Goal: Task Accomplishment & Management: Use online tool/utility

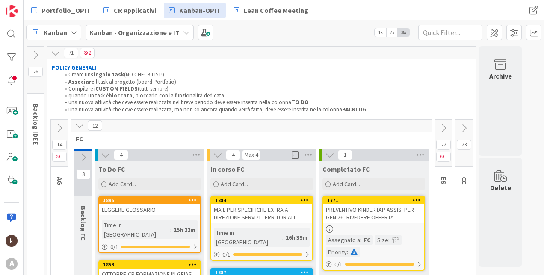
click at [84, 127] on icon at bounding box center [79, 125] width 9 height 9
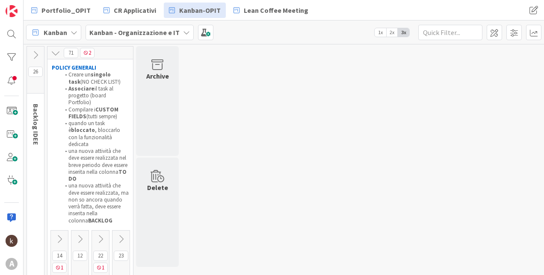
click at [98, 235] on icon at bounding box center [100, 239] width 9 height 9
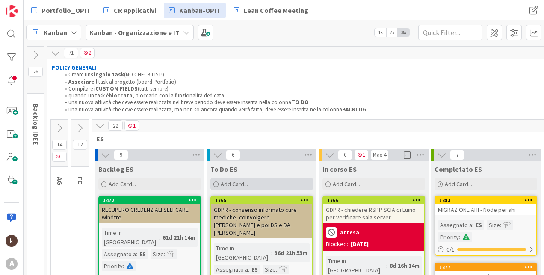
click at [282, 183] on div "Add Card..." at bounding box center [261, 184] width 103 height 13
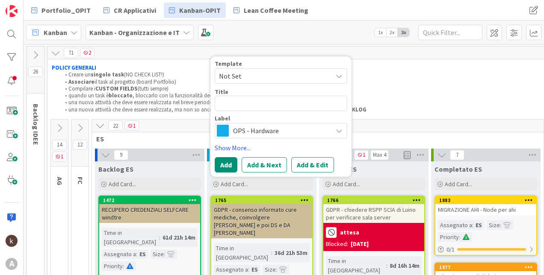
click at [251, 133] on span "OPS - Hardware" at bounding box center [280, 131] width 95 height 12
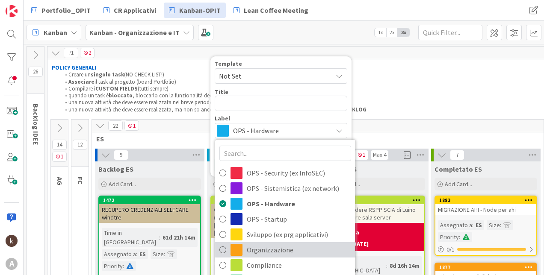
scroll to position [3, 0]
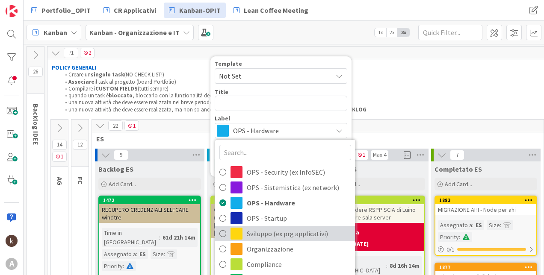
click at [250, 236] on span "Sviluppo (ex prg applicativi)" at bounding box center [299, 233] width 104 height 13
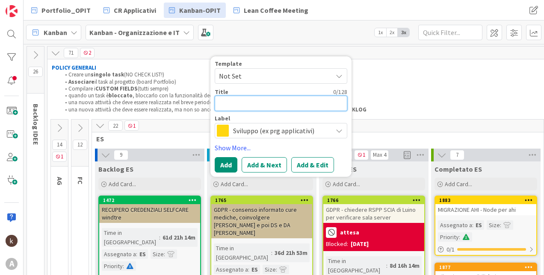
click at [255, 102] on textarea at bounding box center [281, 103] width 133 height 15
type textarea "x"
type textarea "s"
type textarea "x"
type textarea "se"
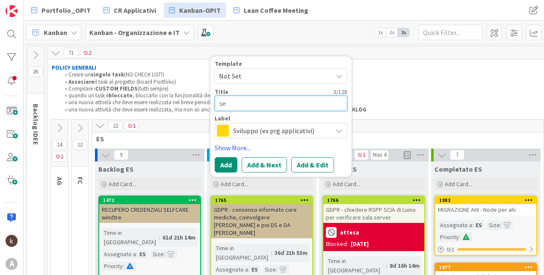
type textarea "x"
type textarea "sen"
type textarea "x"
type textarea "sent"
type textarea "x"
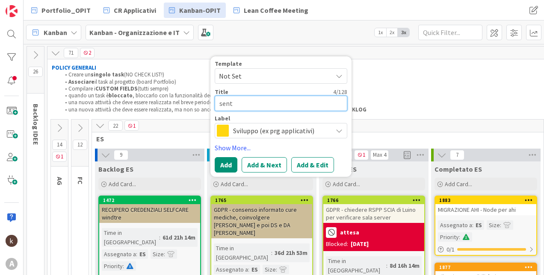
type textarea "sen"
type textarea "x"
type textarea "se"
type textarea "x"
type textarea "s"
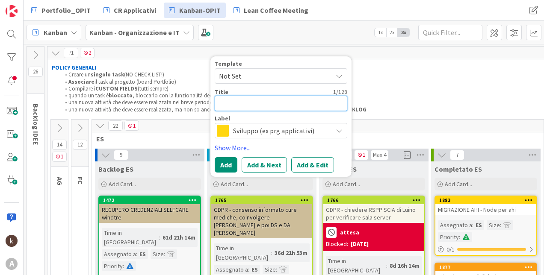
type textarea "x"
type textarea "T"
type textarea "x"
type textarea "TM"
type textarea "x"
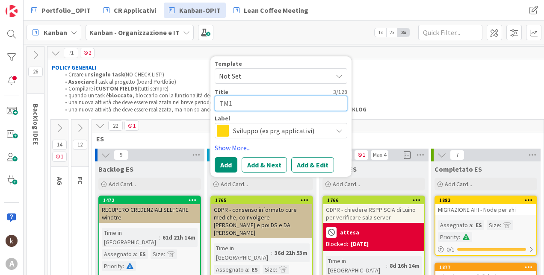
type textarea "TM1-"
type textarea "x"
type textarea "TM1-"
type textarea "x"
type textarea "TM1-"
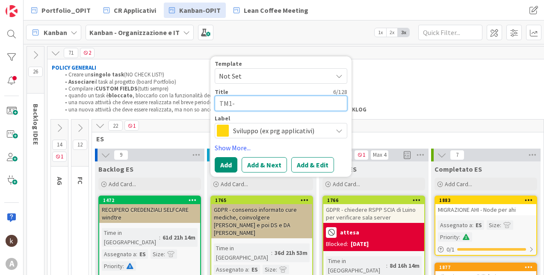
type textarea "x"
type textarea "TM1-"
type textarea "x"
type textarea "TM1- s"
type textarea "x"
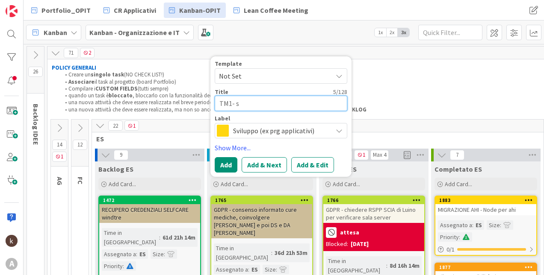
type textarea "TM1- se"
type textarea "x"
type textarea "TM1- sen"
type textarea "x"
type textarea "TM1- sent"
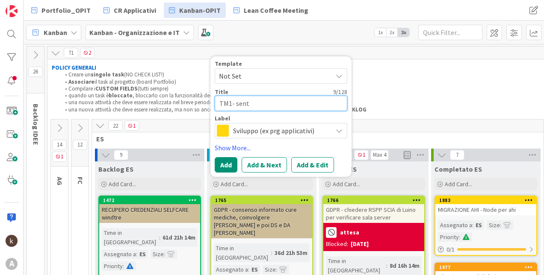
type textarea "x"
type textarea "TM1- senti"
type textarea "x"
type textarea "TM1- sentir"
type textarea "x"
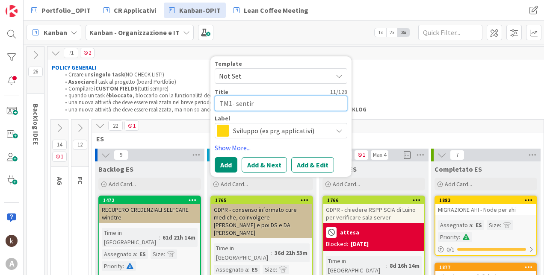
type textarea "TM1- sentire"
type textarea "x"
type textarea "TM1- sentire"
type textarea "x"
type textarea "TM1- sentire t"
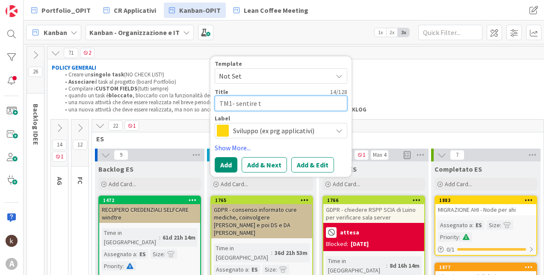
type textarea "x"
type textarea "TM1- sentire"
type textarea "x"
type textarea "TM1- sentire gi"
type textarea "x"
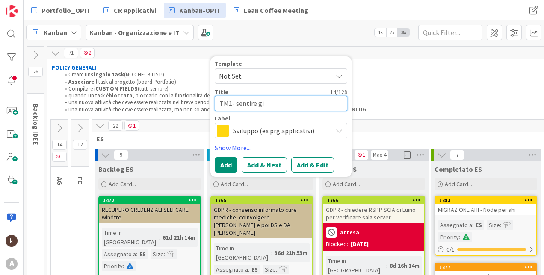
type textarea "TM1- sentire gio"
type textarea "x"
type textarea "TM1- sentire gior"
type textarea "x"
type textarea "TM1- sentire giorg"
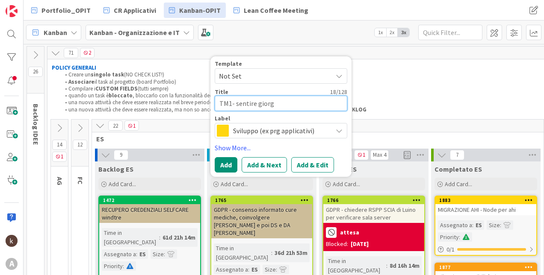
type textarea "x"
type textarea "TM1- sentire giorgi"
type textarea "x"
type textarea "TM1- sentire [PERSON_NAME]"
type textarea "x"
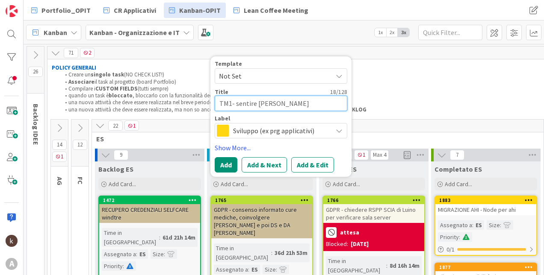
type textarea "TM1- sentire [PERSON_NAME]"
type textarea "x"
type textarea "TM1- sentire [PERSON_NAME]"
type textarea "x"
type textarea "TM1- sentire [PERSON_NAME]"
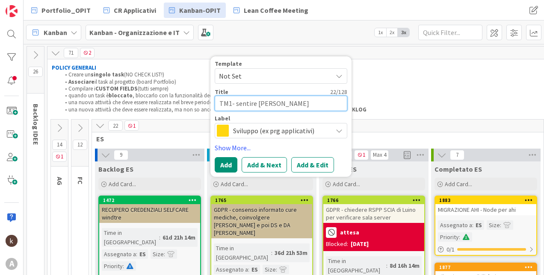
type textarea "x"
type textarea "TM1- sentire [PERSON_NAME] per"
type textarea "x"
type textarea "TM1- sentire [PERSON_NAME] per a"
type textarea "x"
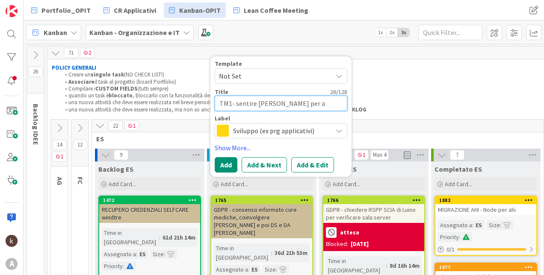
type textarea "TM1- sentire [PERSON_NAME] per ac"
type textarea "x"
type textarea "TM1- sentire [PERSON_NAME] per acu"
type textarea "x"
type textarea "TM1- sentire [PERSON_NAME] per acui"
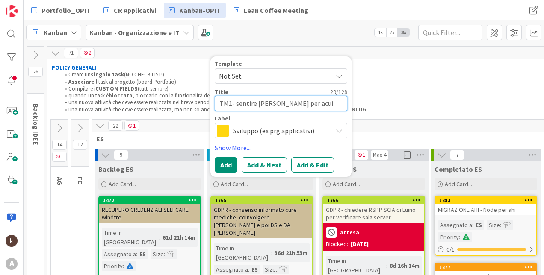
type textarea "x"
type textarea "TM1- sentire [PERSON_NAME] per acu"
type textarea "x"
type textarea "TM1- sentire [PERSON_NAME] per ac"
type textarea "x"
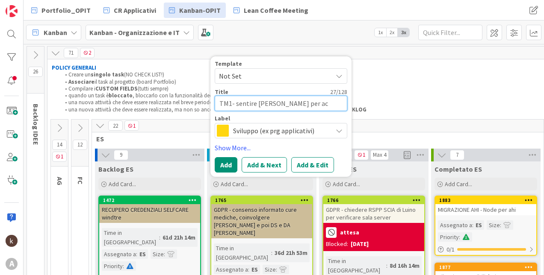
type textarea "TM1- sentire [PERSON_NAME] per acq"
type textarea "x"
type textarea "TM1- sentire [PERSON_NAME] per acqu"
type textarea "x"
type textarea "TM1- sentire [PERSON_NAME] per acqui"
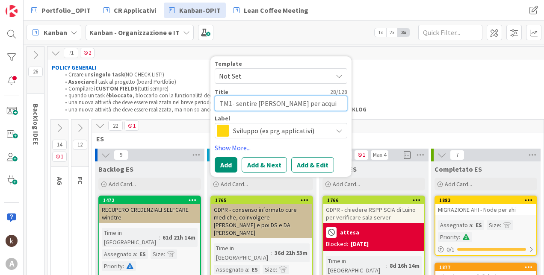
type textarea "x"
type textarea "TM1- sentire [PERSON_NAME] per acquis"
type textarea "x"
type textarea "TM1- sentire [PERSON_NAME] per acquist"
type textarea "x"
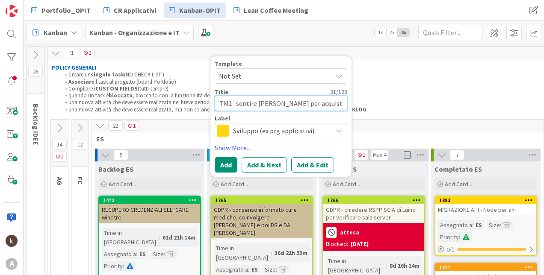
type textarea "TM1- sentire [PERSON_NAME] per acquisto"
type textarea "x"
type textarea "TM1- sentire [PERSON_NAME] per acquisto"
type textarea "x"
type textarea "TM1- sentire [PERSON_NAME] per acquisto n"
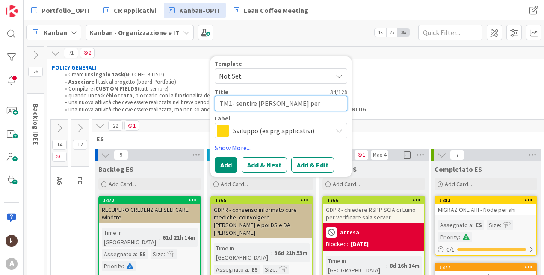
type textarea "x"
type textarea "TM1- sentire [PERSON_NAME] per acquisto nuo"
type textarea "x"
type textarea "TM1- sentire [PERSON_NAME] per acquisto nuov"
type textarea "x"
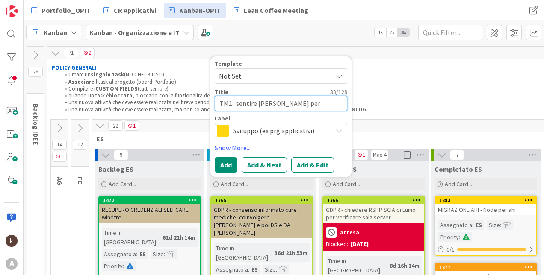
type textarea "TM1- sentire [PERSON_NAME] per acquisto nuove"
type textarea "x"
type textarea "TM1- sentire [PERSON_NAME] per acquisto nuove"
type textarea "x"
type textarea "TM1- sentire [PERSON_NAME] per acquisto nuove l"
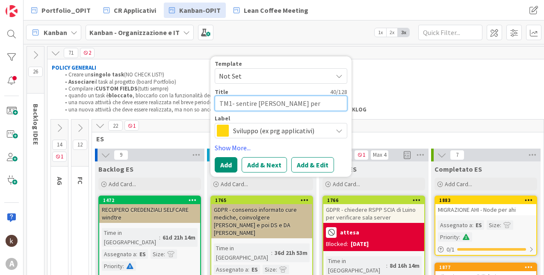
type textarea "x"
type textarea "TM1- sentire [PERSON_NAME] per acquisto nuove li"
type textarea "x"
type textarea "TM1- sentire [PERSON_NAME] per acquisto nuove lic"
type textarea "x"
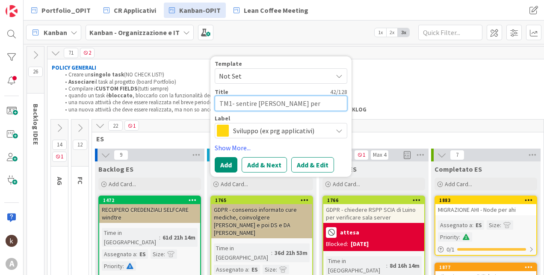
type textarea "TM1- sentire [PERSON_NAME] per acquisto nuove lice"
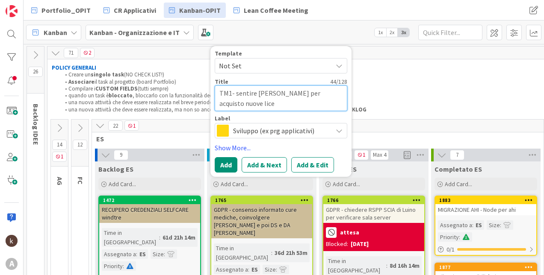
type textarea "x"
type textarea "TM1- sentire [PERSON_NAME] per acquisto nuove licen"
type textarea "x"
type textarea "TM1- sentire [PERSON_NAME] per acquisto nuove licenz"
type textarea "x"
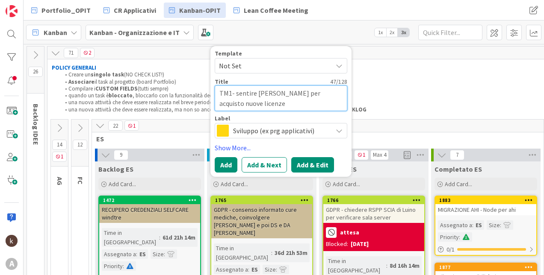
type textarea "TM1- sentire [PERSON_NAME] per acquisto nuove licenze"
click at [298, 159] on button "Add & Edit" at bounding box center [312, 164] width 43 height 15
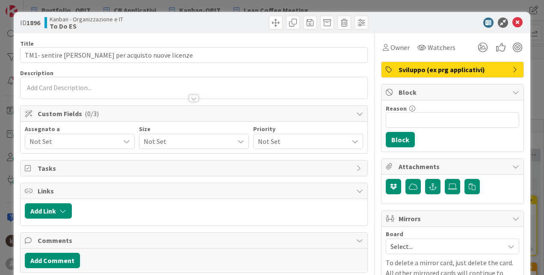
click at [82, 140] on span "Not Set" at bounding box center [74, 141] width 90 height 10
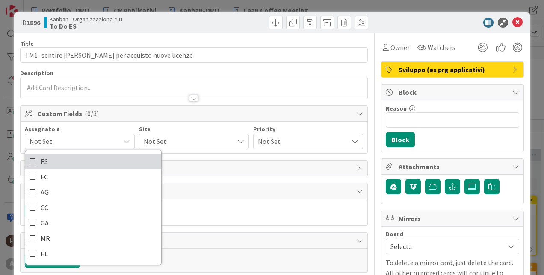
click at [75, 162] on link "ES" at bounding box center [93, 161] width 136 height 15
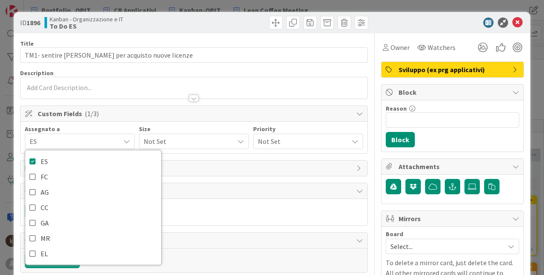
click at [175, 135] on div "Not Set" at bounding box center [194, 141] width 110 height 15
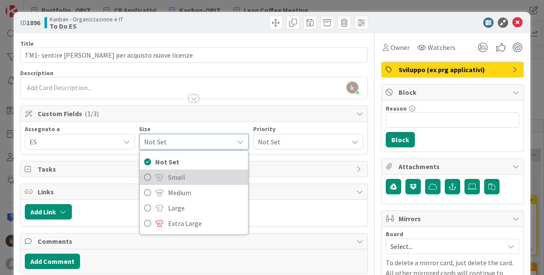
click at [193, 178] on span "Small" at bounding box center [206, 177] width 76 height 13
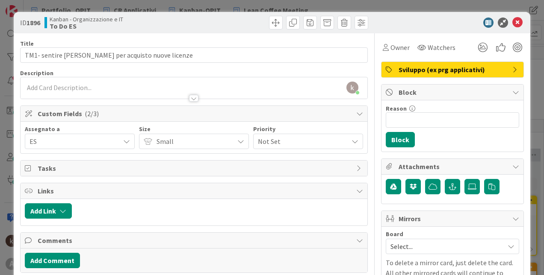
click at [302, 146] on span "Not Set" at bounding box center [301, 142] width 86 height 12
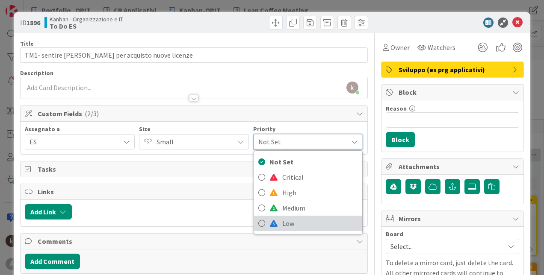
click at [272, 221] on span at bounding box center [273, 223] width 9 height 7
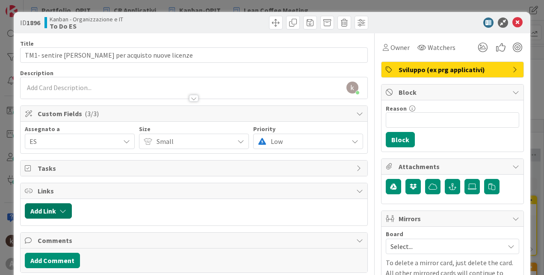
click at [64, 215] on button "Add Link" at bounding box center [48, 210] width 47 height 15
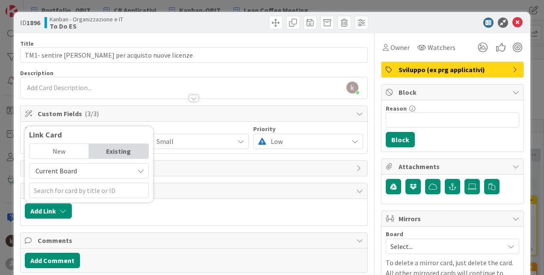
click at [89, 172] on span "Current Board" at bounding box center [82, 171] width 96 height 12
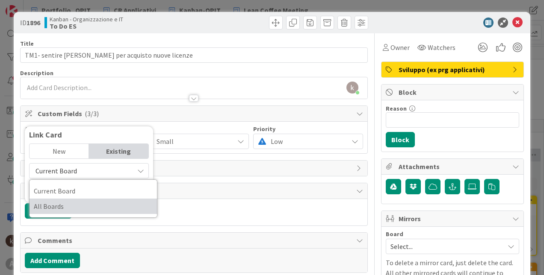
click at [70, 206] on span "All Boards" at bounding box center [93, 206] width 119 height 13
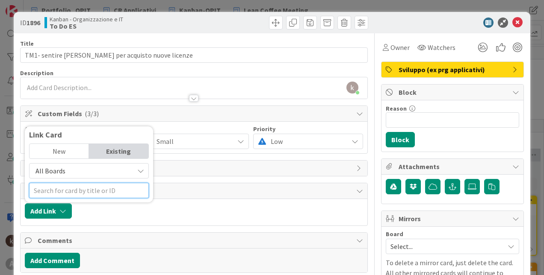
click at [73, 195] on input "text" at bounding box center [89, 190] width 120 height 15
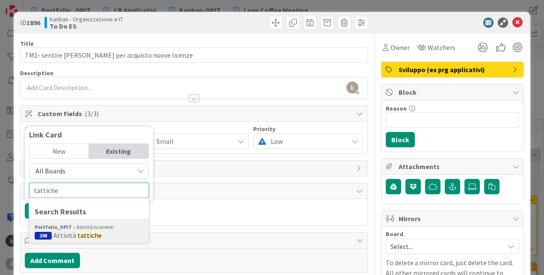
type input "tattiche"
click at [85, 227] on div "Portfolio_OPIT Attività ricorrenti" at bounding box center [89, 228] width 109 height 8
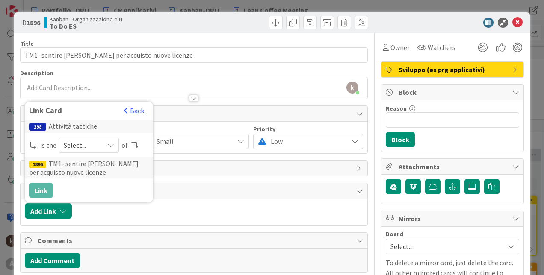
click at [81, 145] on span "Select..." at bounding box center [82, 145] width 36 height 12
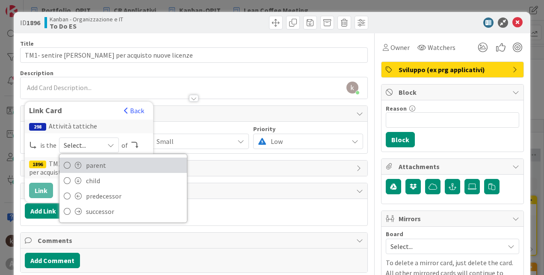
click at [77, 166] on span at bounding box center [78, 165] width 7 height 7
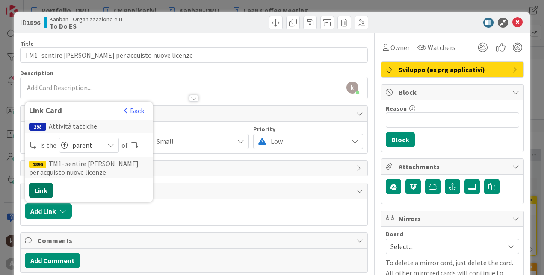
click at [44, 192] on button "Link" at bounding box center [41, 190] width 24 height 15
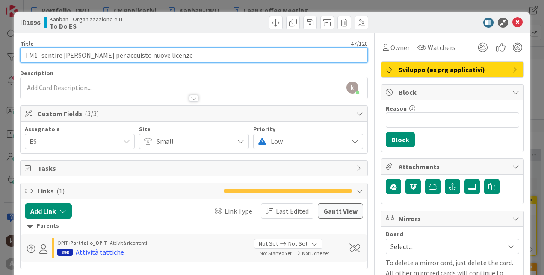
click at [199, 54] on input "TM1- sentire [PERSON_NAME] per acquisto nuove licenze" at bounding box center [194, 54] width 348 height 15
type input "TM1- sentire [PERSON_NAME] per acquisto nuove licenze (aggiungere licenza perna)"
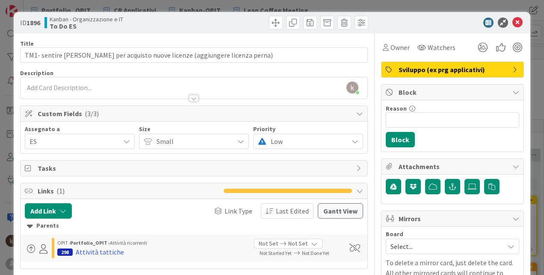
click at [516, 23] on icon at bounding box center [517, 23] width 10 height 10
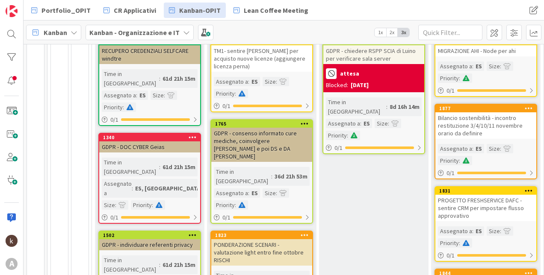
scroll to position [166, 0]
